Goal: Use online tool/utility: Utilize a website feature to perform a specific function

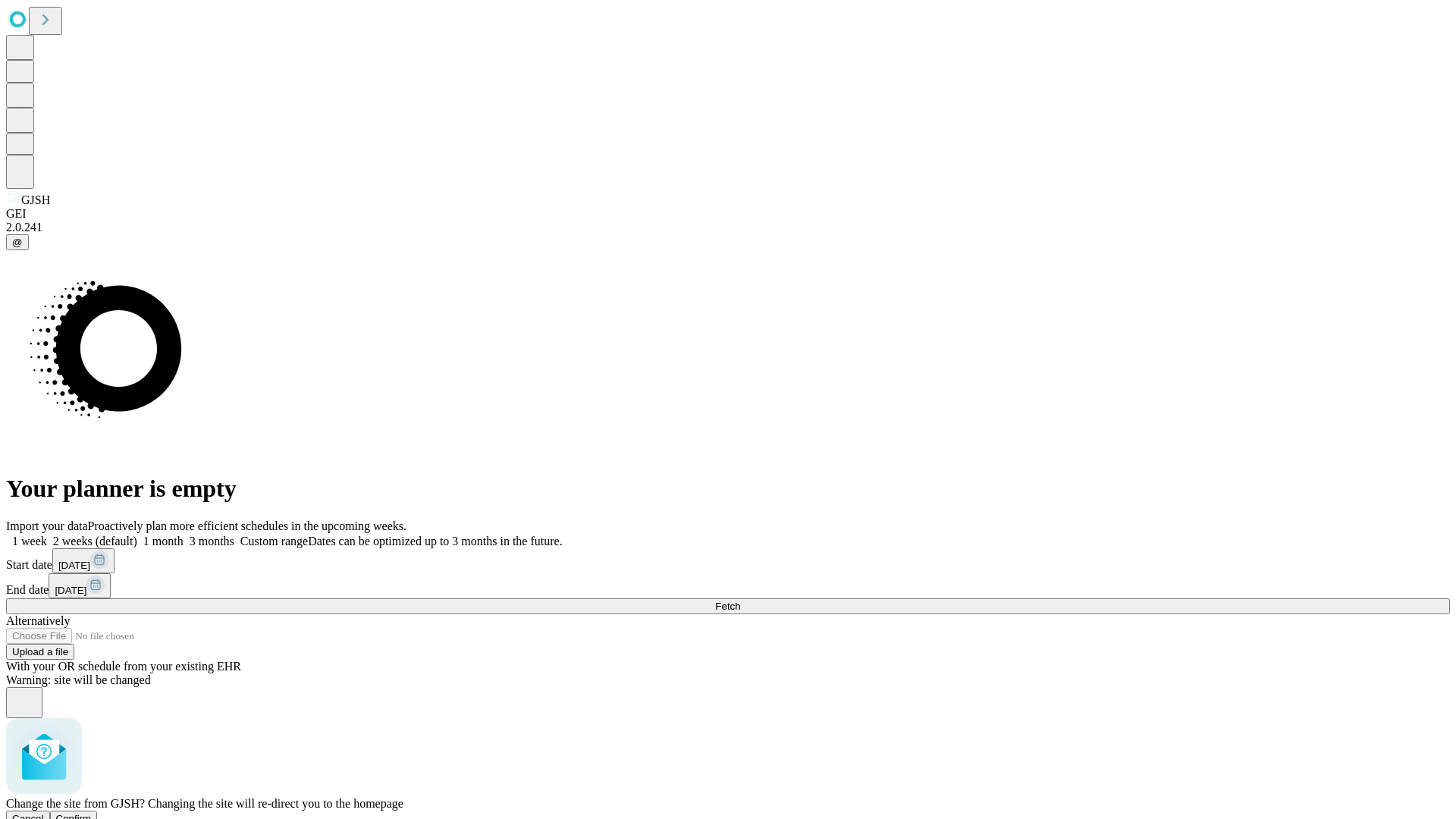
click at [92, 813] on span "Confirm" at bounding box center [74, 818] width 36 height 11
click at [47, 535] on label "1 week" at bounding box center [27, 541] width 41 height 13
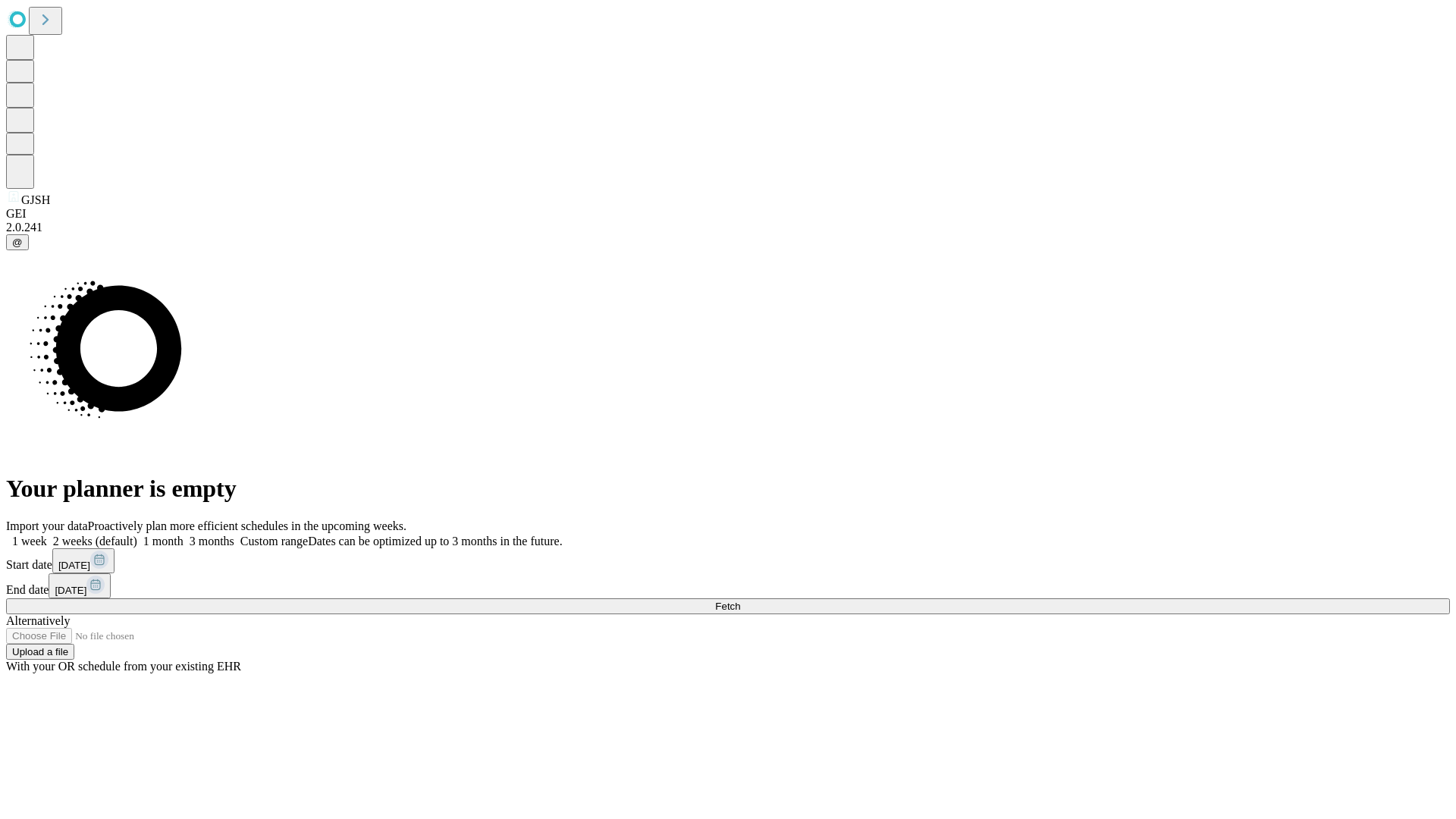
click at [741, 601] on span "Fetch" at bounding box center [728, 606] width 25 height 11
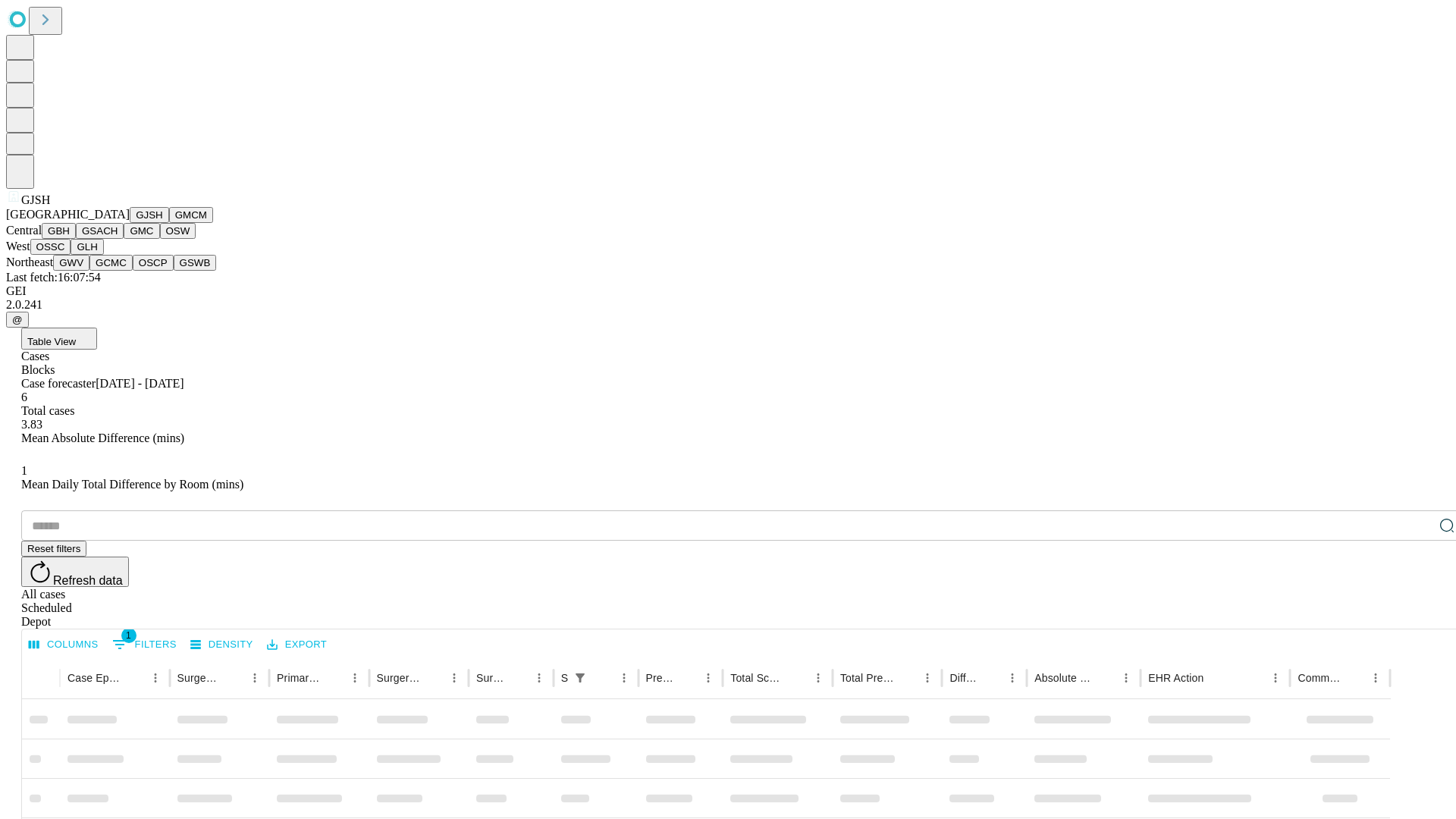
click at [169, 223] on button "GMCM" at bounding box center [191, 215] width 44 height 16
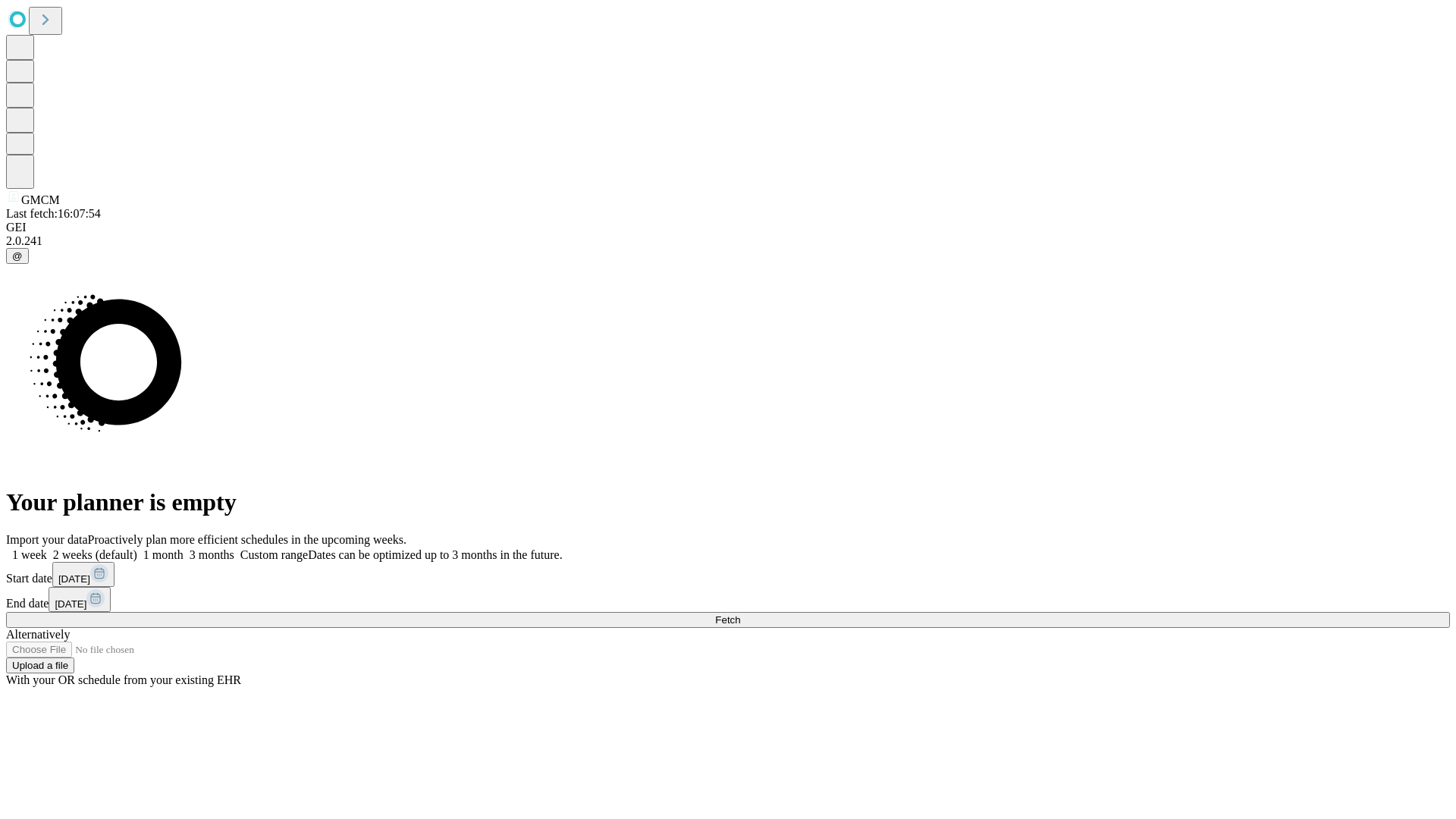
click at [47, 548] on label "1 week" at bounding box center [27, 554] width 41 height 13
click at [741, 614] on span "Fetch" at bounding box center [728, 620] width 25 height 11
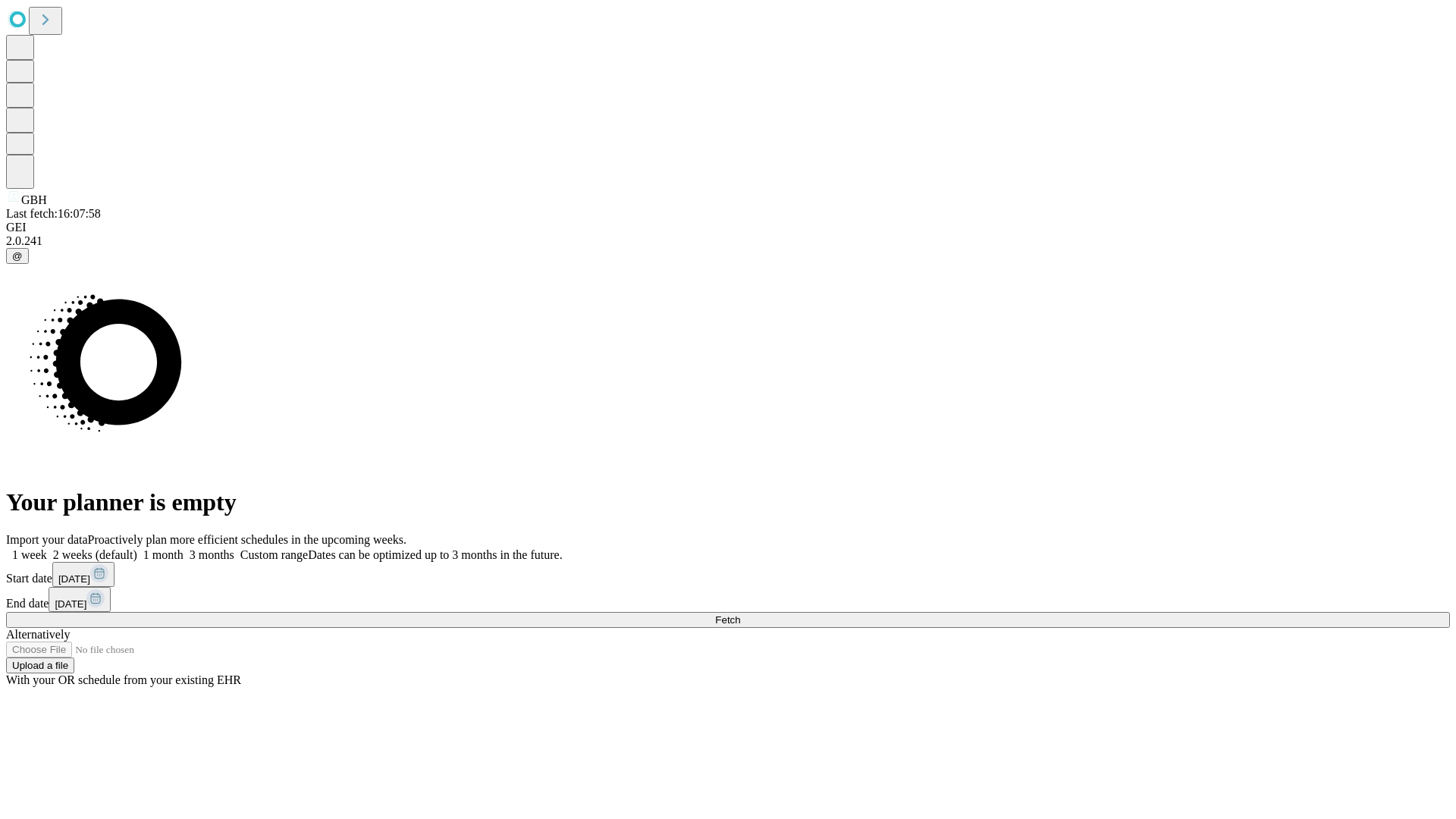
click at [47, 548] on label "1 week" at bounding box center [27, 554] width 41 height 13
click at [741, 614] on span "Fetch" at bounding box center [728, 620] width 25 height 11
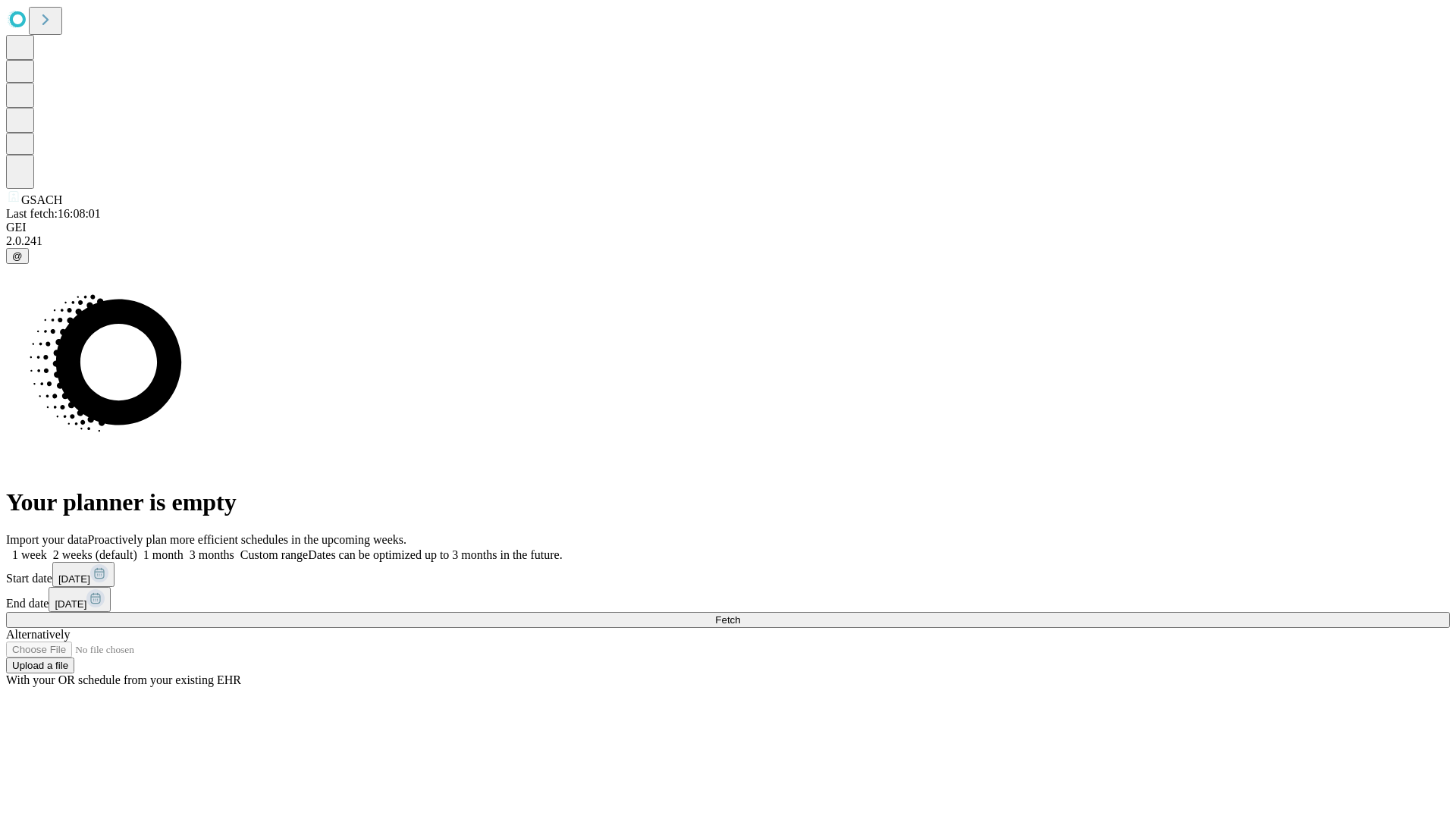
click at [47, 548] on label "1 week" at bounding box center [27, 554] width 41 height 13
click at [741, 614] on span "Fetch" at bounding box center [728, 620] width 25 height 11
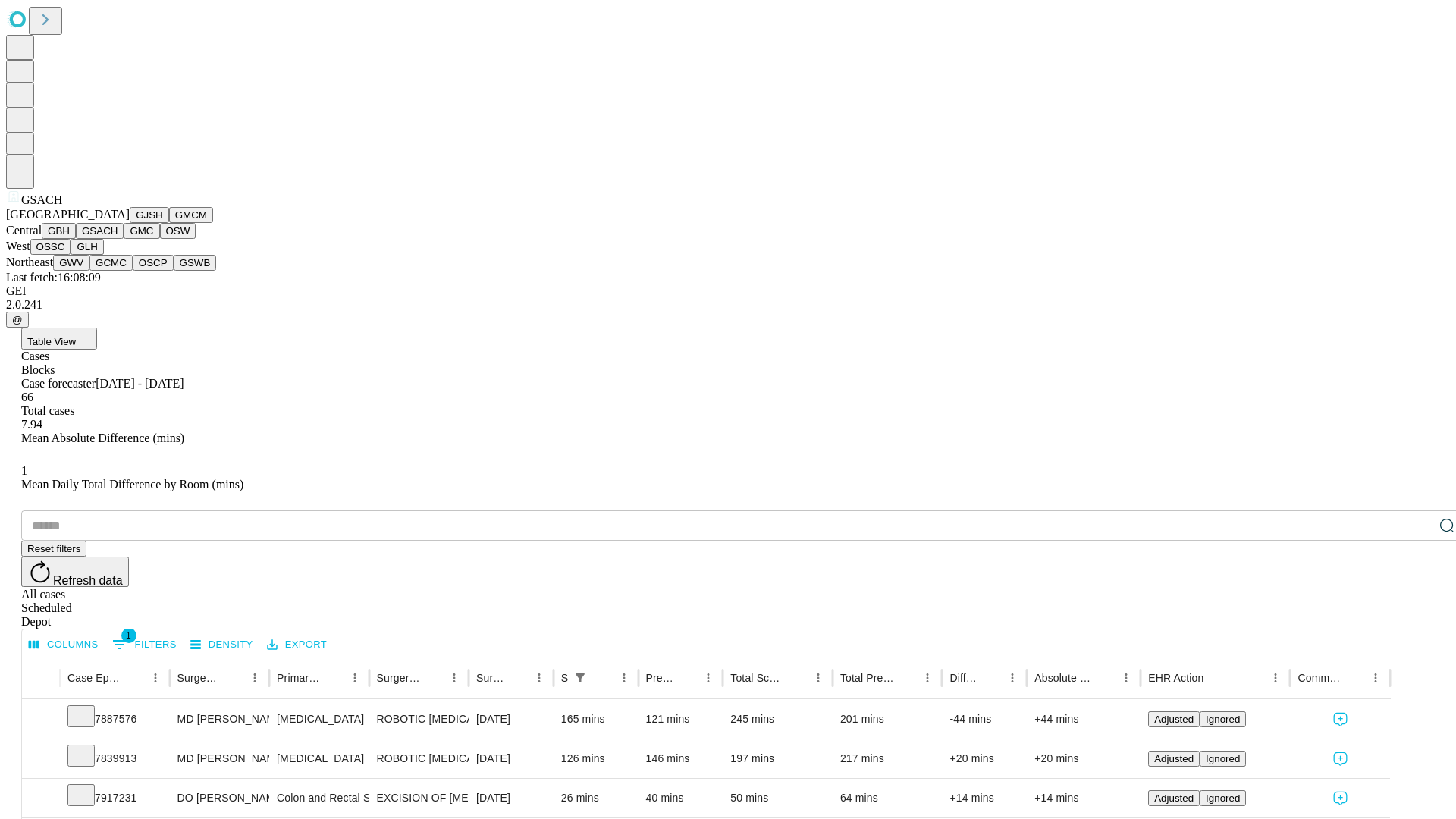
click at [124, 239] on button "GMC" at bounding box center [141, 231] width 36 height 16
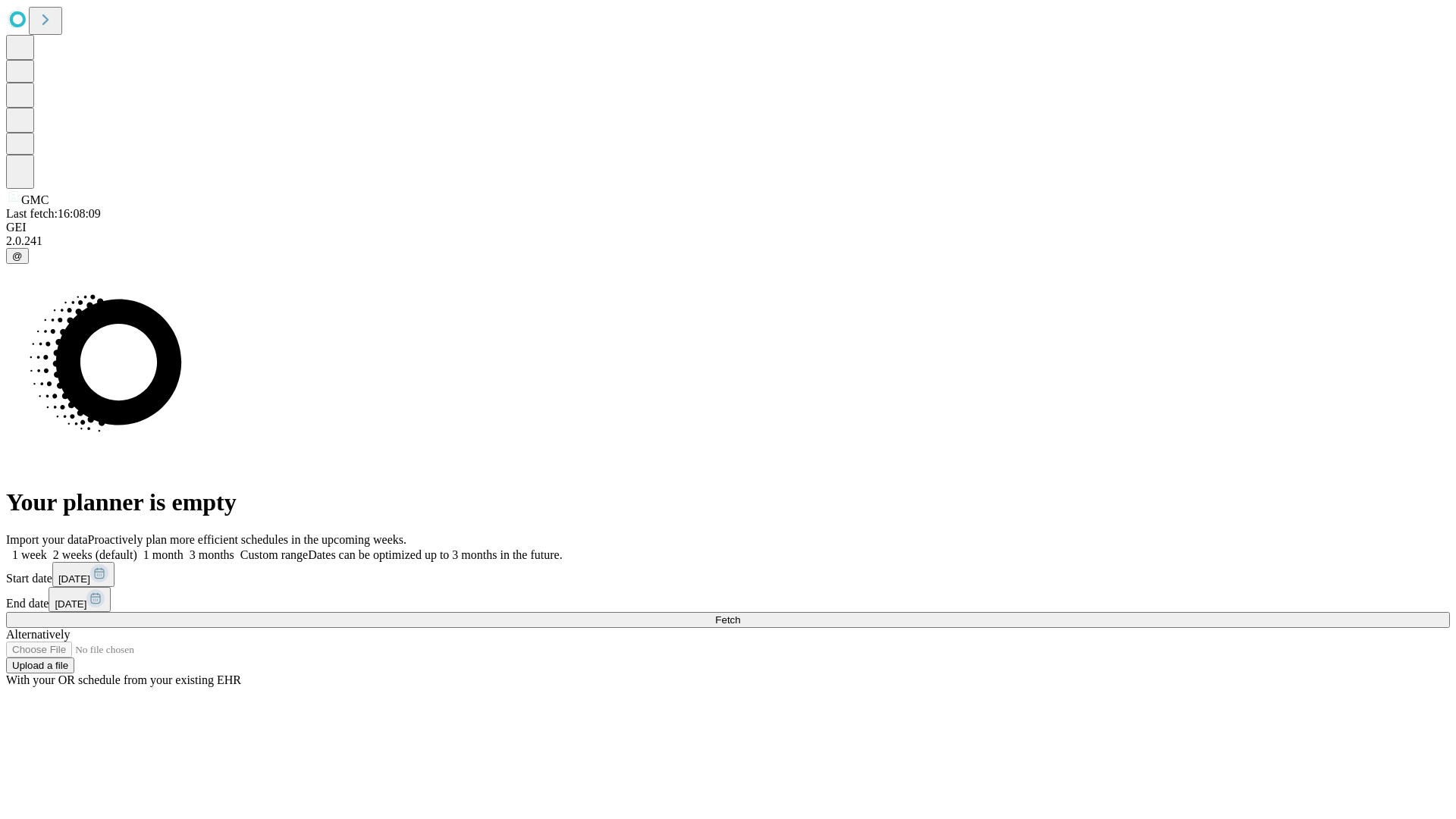
click at [741, 614] on span "Fetch" at bounding box center [728, 620] width 25 height 11
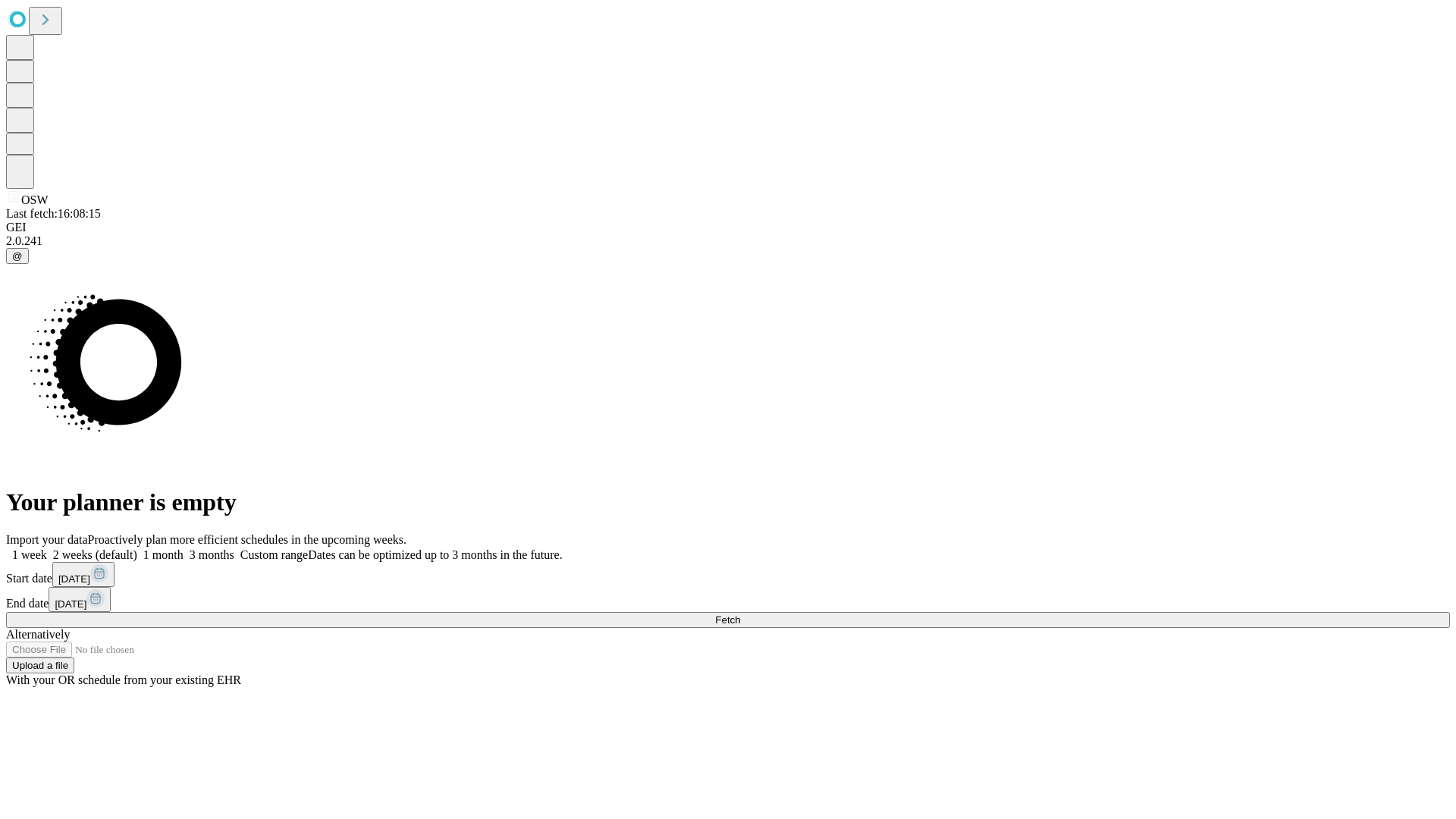
click at [47, 548] on label "1 week" at bounding box center [27, 554] width 41 height 13
click at [741, 614] on span "Fetch" at bounding box center [728, 620] width 25 height 11
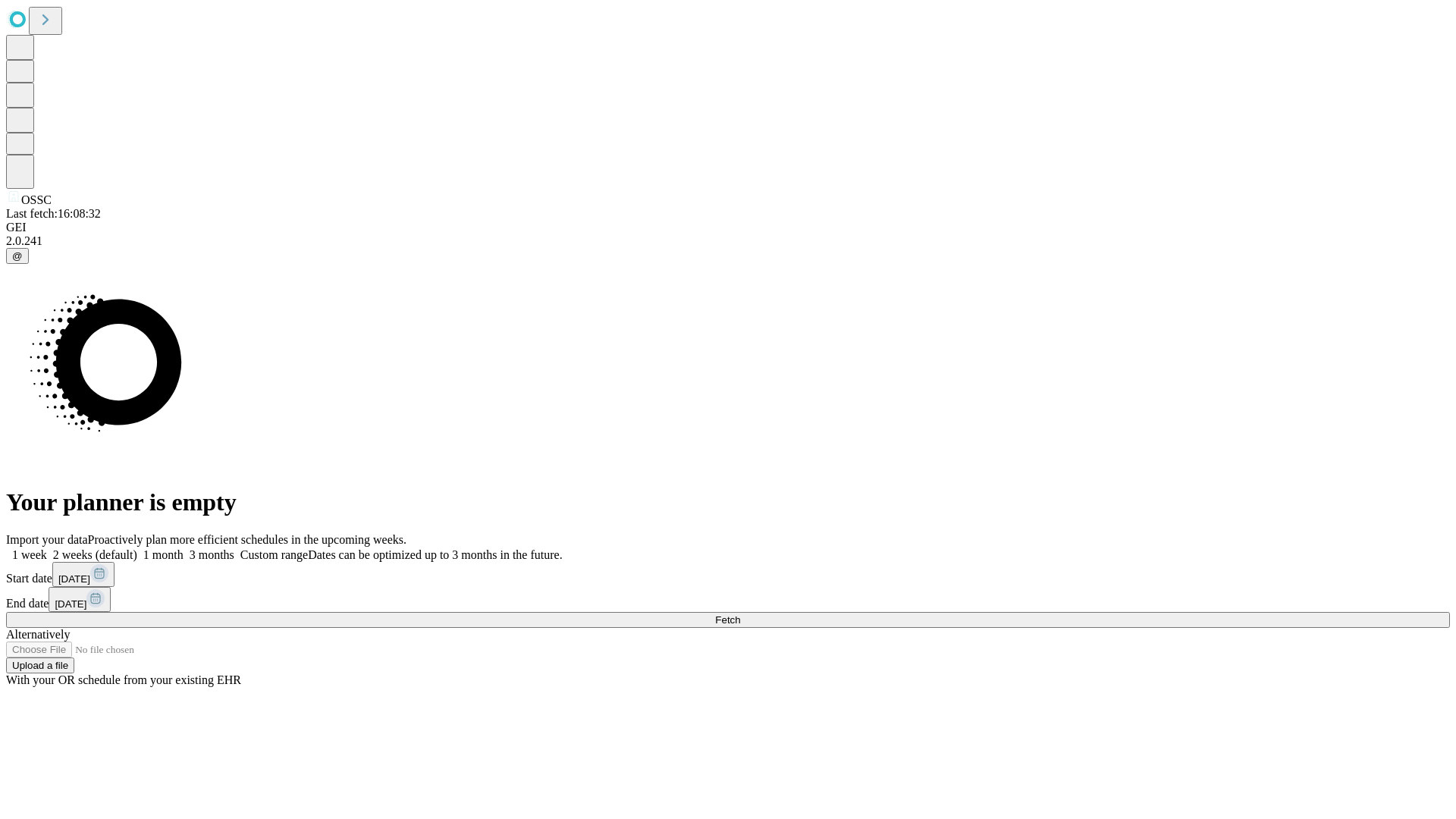
click at [47, 548] on label "1 week" at bounding box center [27, 554] width 41 height 13
click at [741, 614] on span "Fetch" at bounding box center [728, 620] width 25 height 11
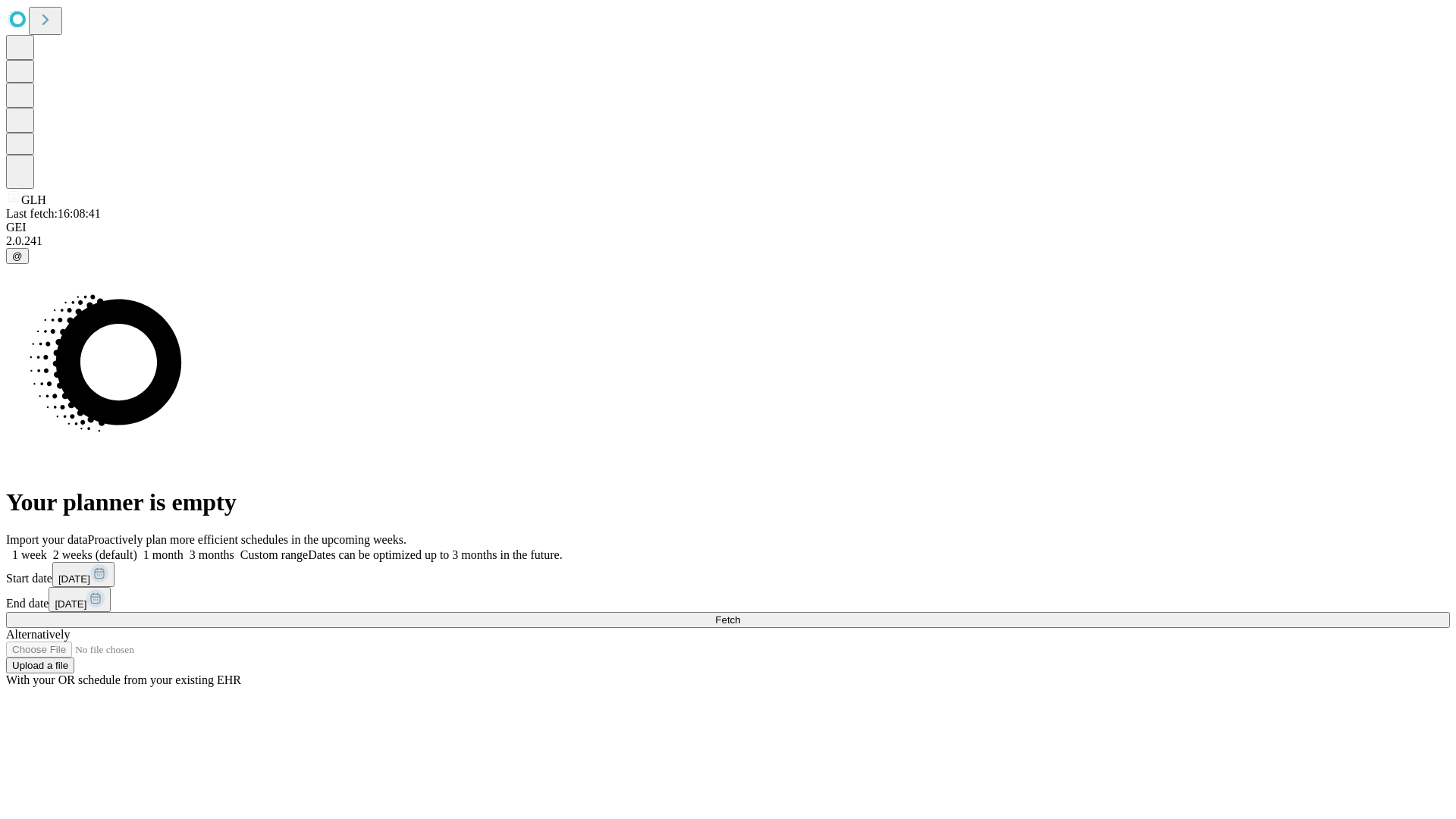
click at [47, 548] on label "1 week" at bounding box center [27, 554] width 41 height 13
click at [741, 614] on span "Fetch" at bounding box center [728, 620] width 25 height 11
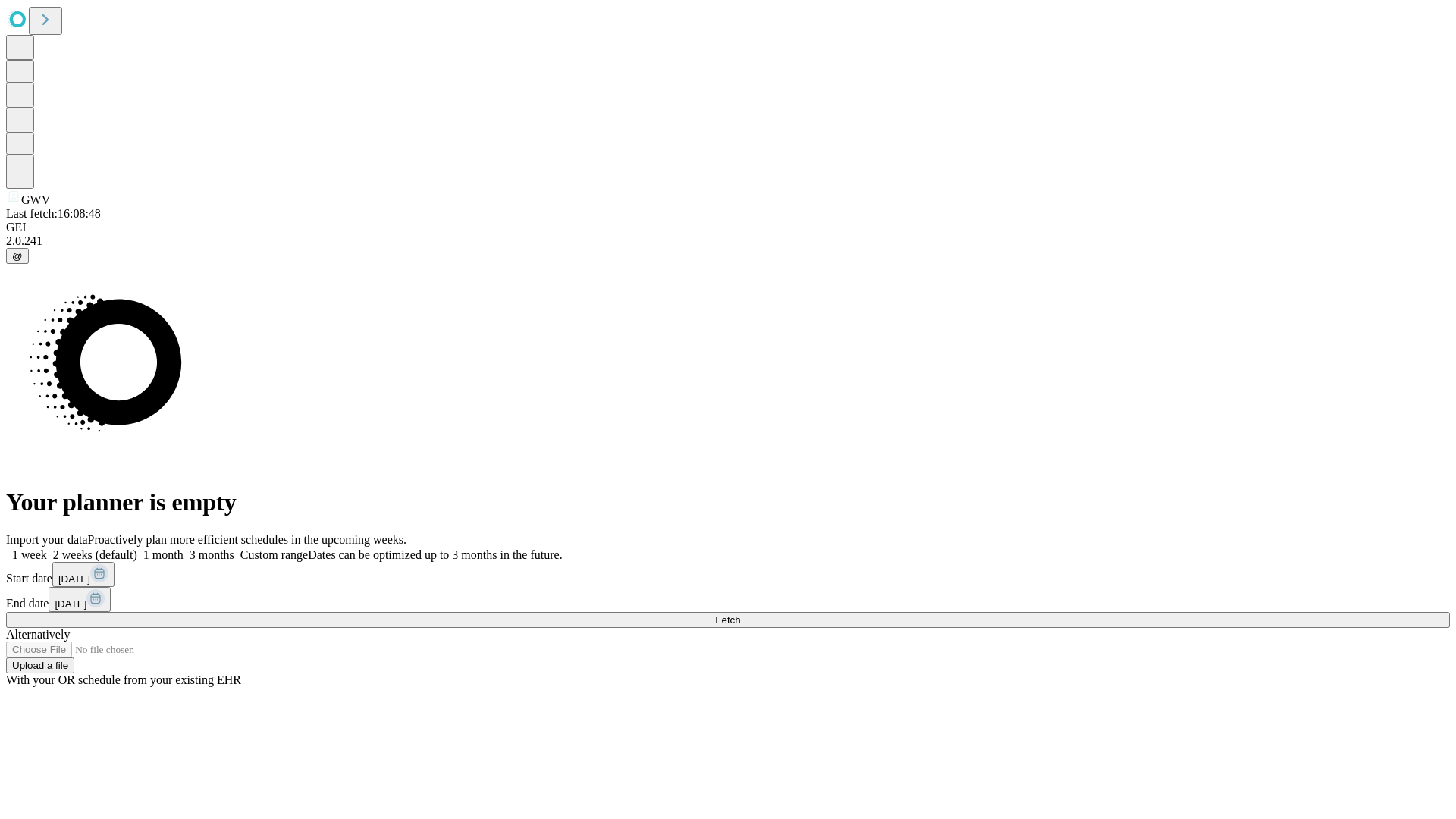
click at [47, 548] on label "1 week" at bounding box center [27, 554] width 41 height 13
click at [741, 614] on span "Fetch" at bounding box center [728, 620] width 25 height 11
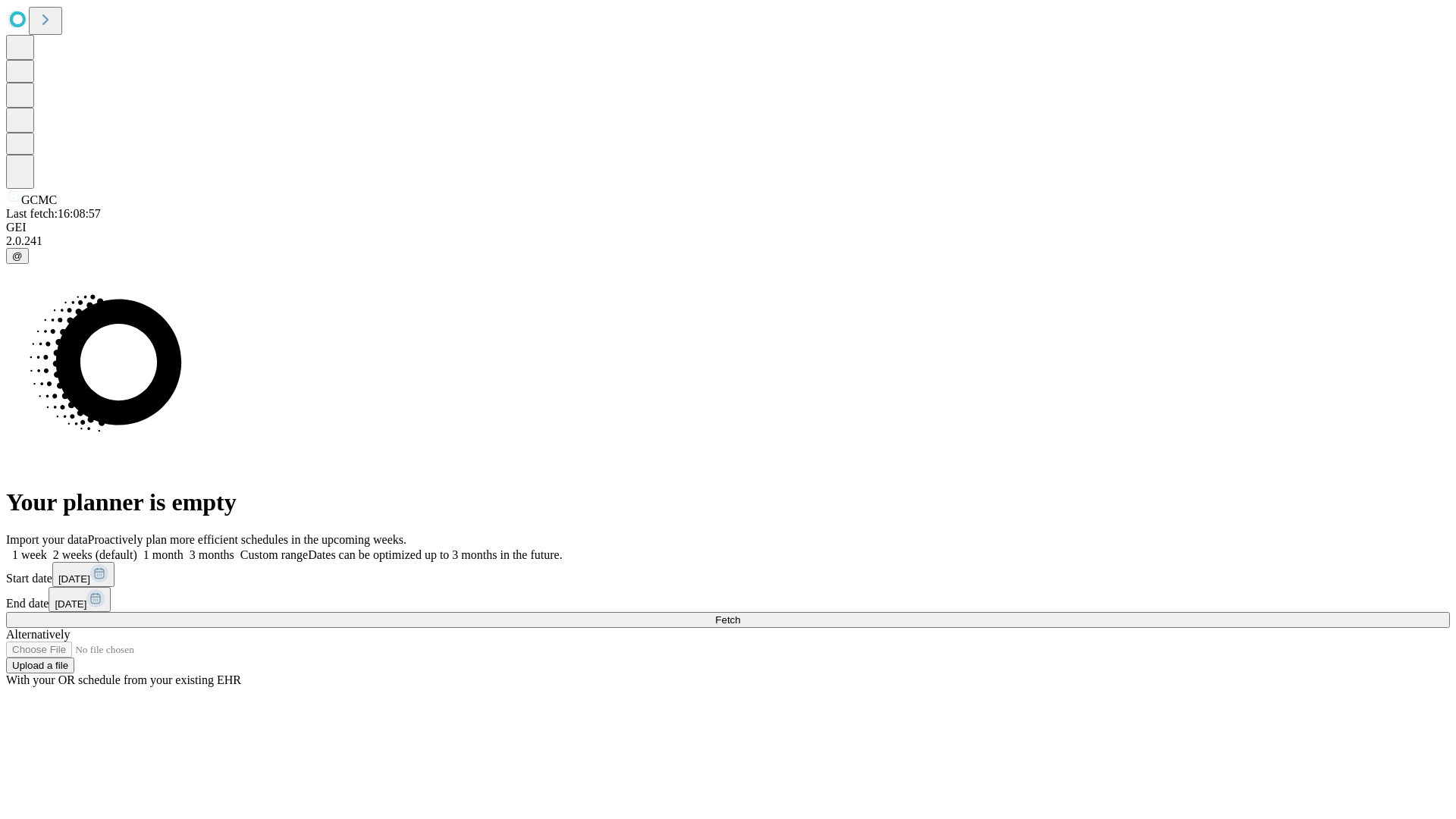
click at [47, 548] on label "1 week" at bounding box center [27, 554] width 41 height 13
click at [741, 614] on span "Fetch" at bounding box center [728, 620] width 25 height 11
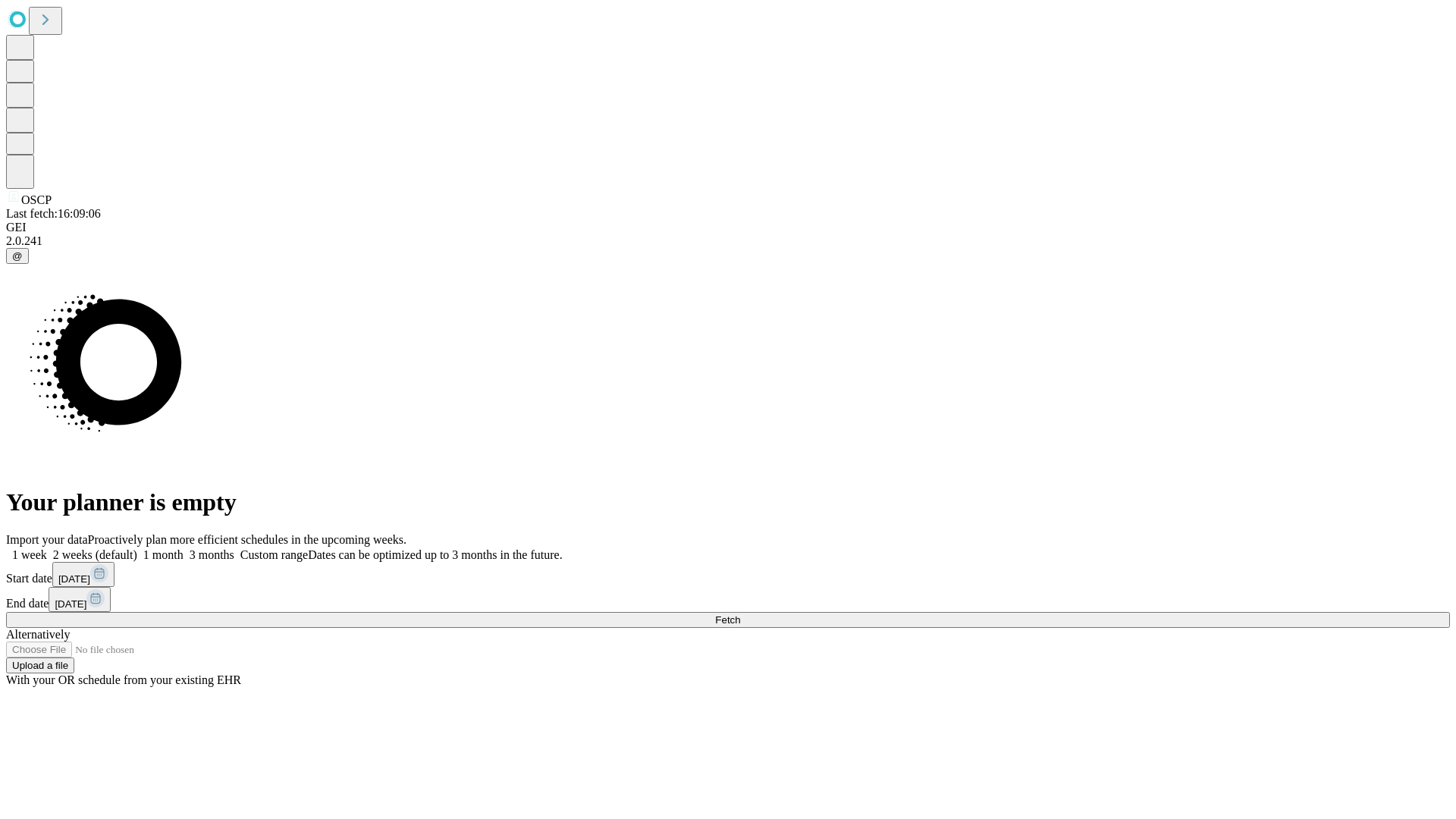
click at [47, 548] on label "1 week" at bounding box center [27, 554] width 41 height 13
click at [741, 614] on span "Fetch" at bounding box center [728, 620] width 25 height 11
